Goal: Find specific page/section: Find specific page/section

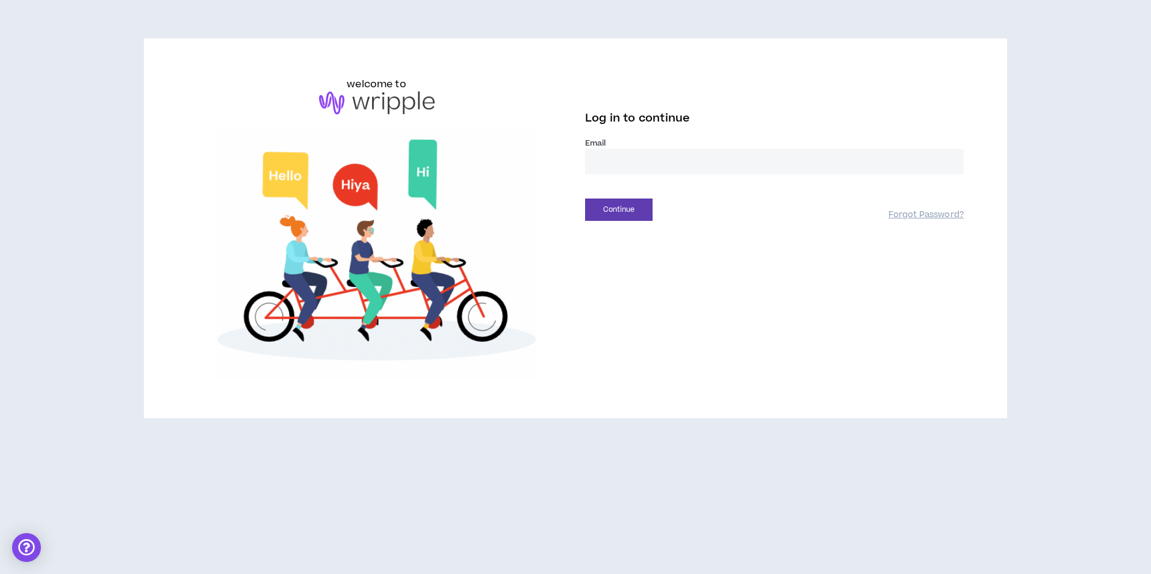
click at [609, 167] on input "email" at bounding box center [774, 162] width 379 height 26
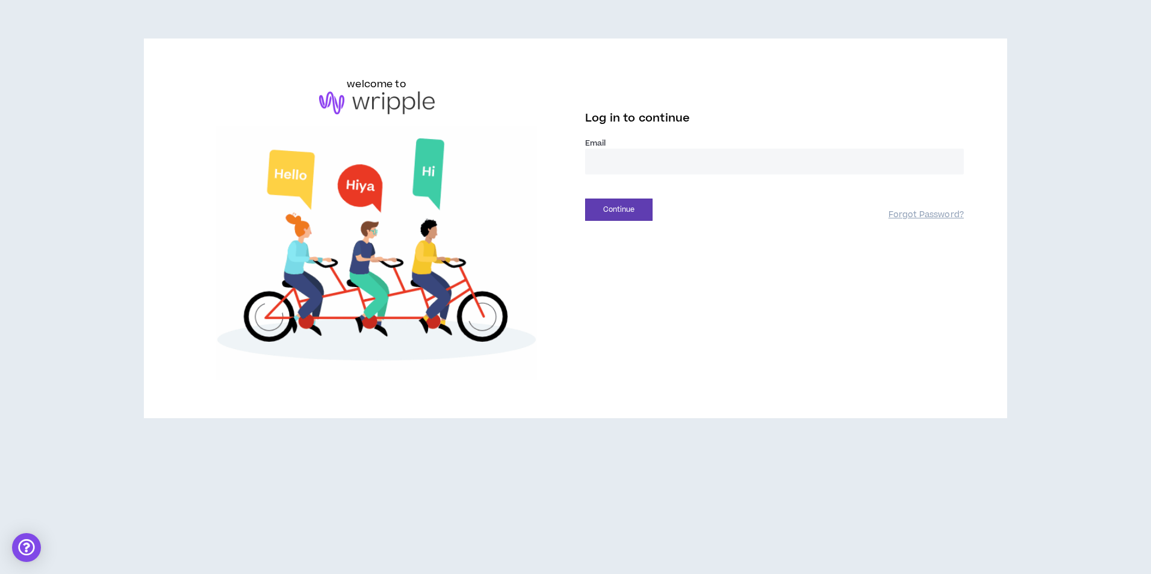
type input "**********"
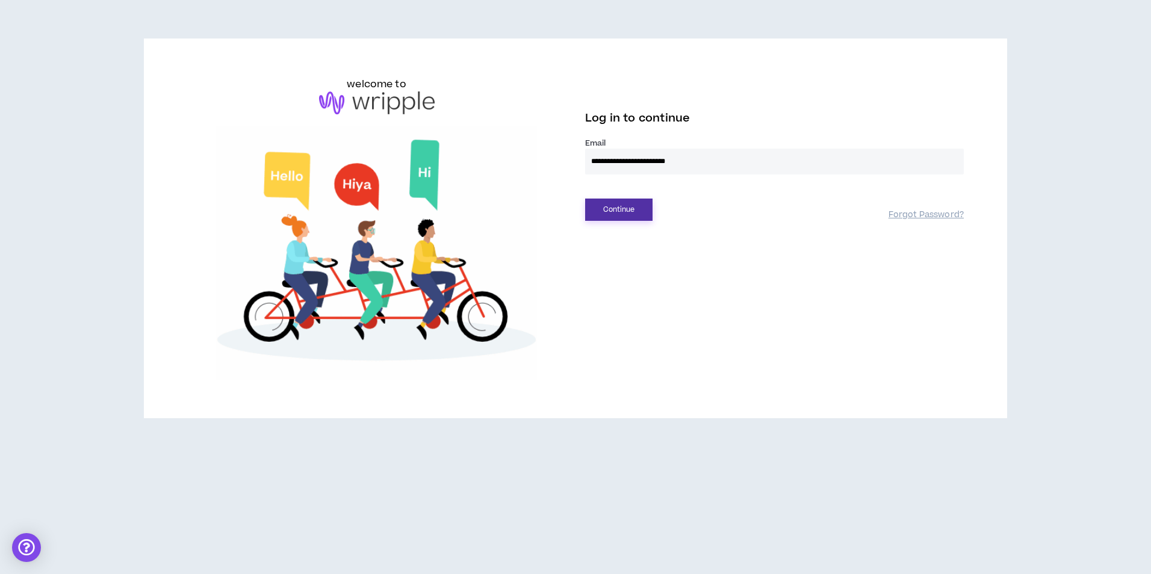
click at [627, 212] on button "Continue" at bounding box center [618, 210] width 67 height 22
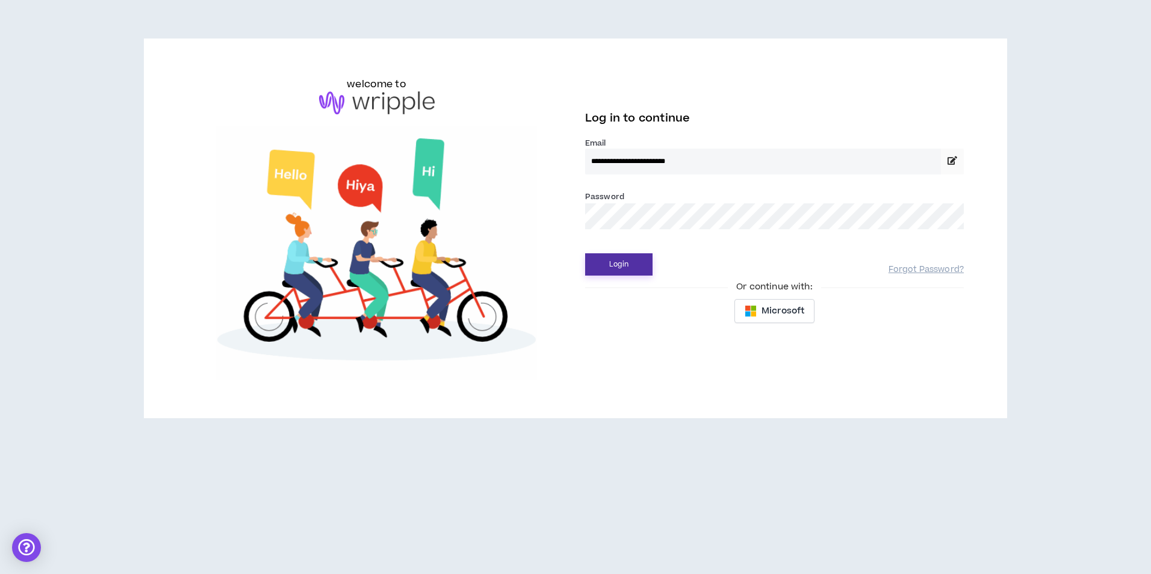
click at [625, 267] on button "Login" at bounding box center [618, 265] width 67 height 22
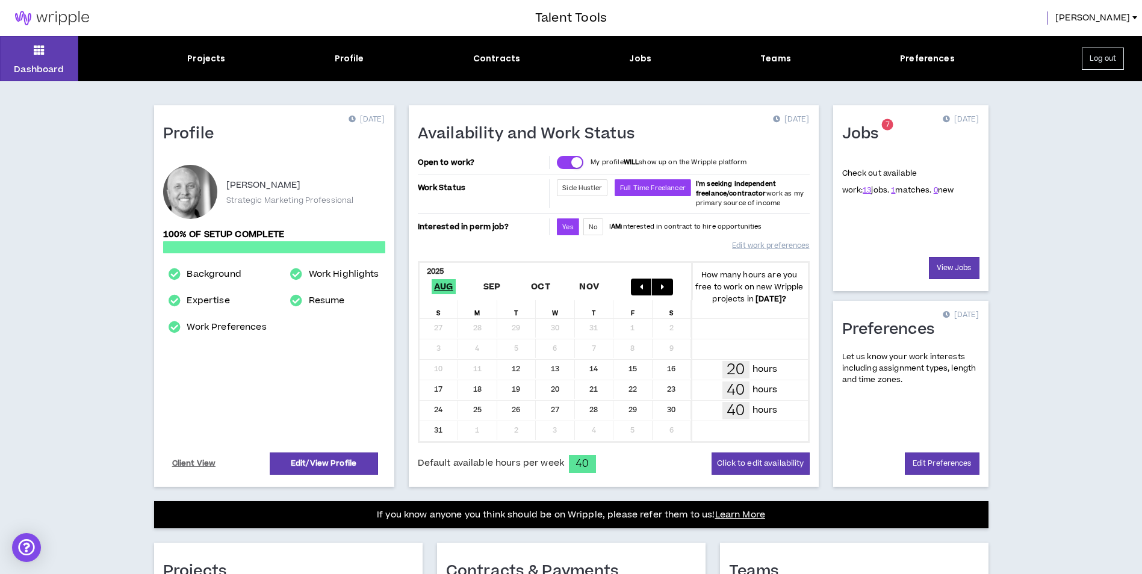
click at [667, 290] on button "button" at bounding box center [662, 287] width 21 height 17
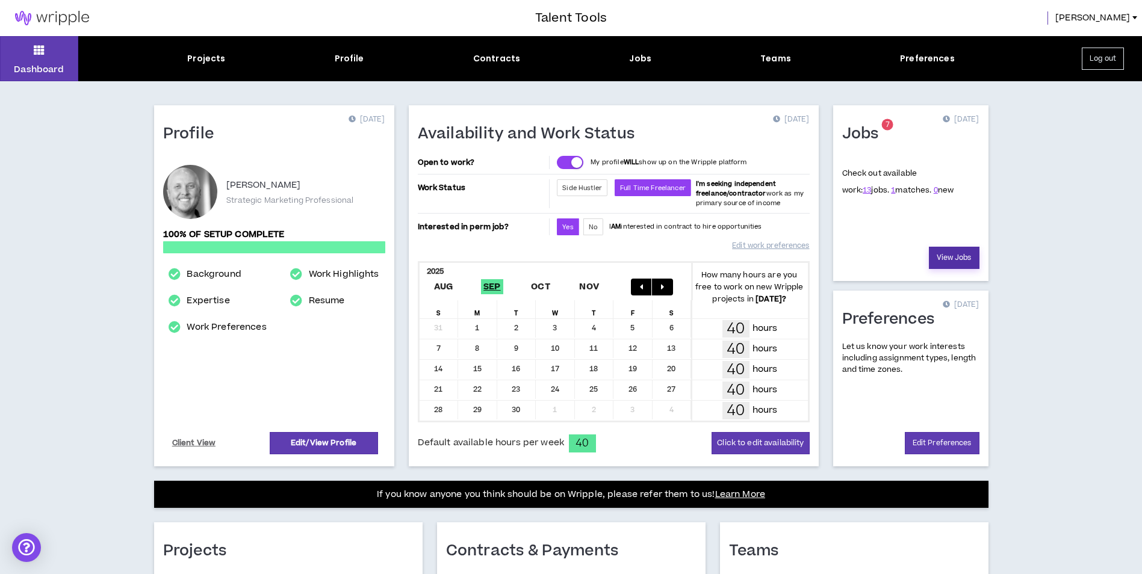
click at [948, 252] on link "View Jobs" at bounding box center [954, 258] width 51 height 22
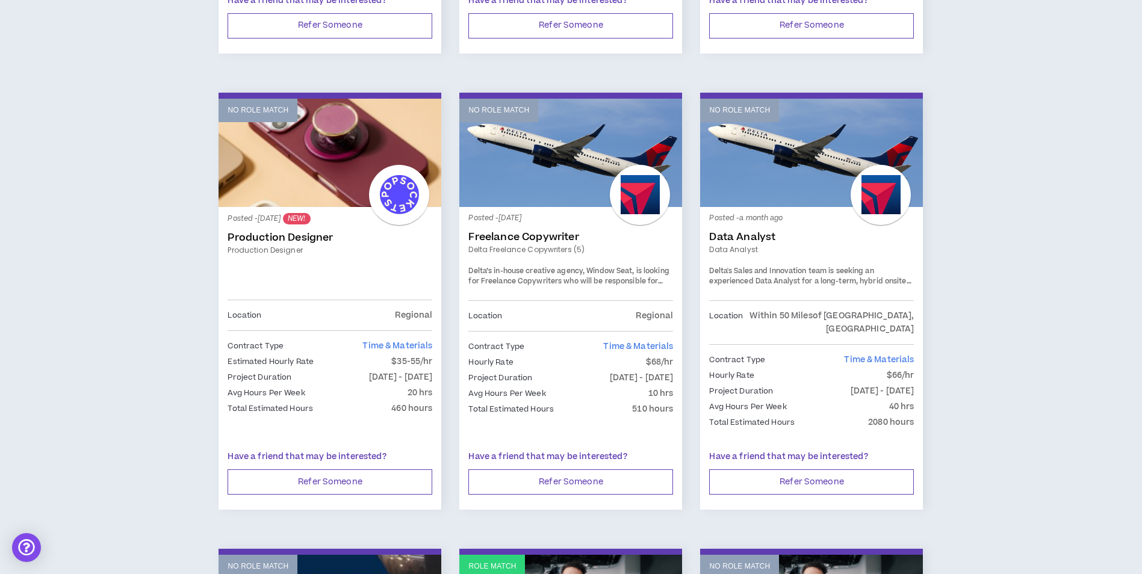
scroll to position [977, 0]
